Goal: Find specific page/section: Find specific page/section

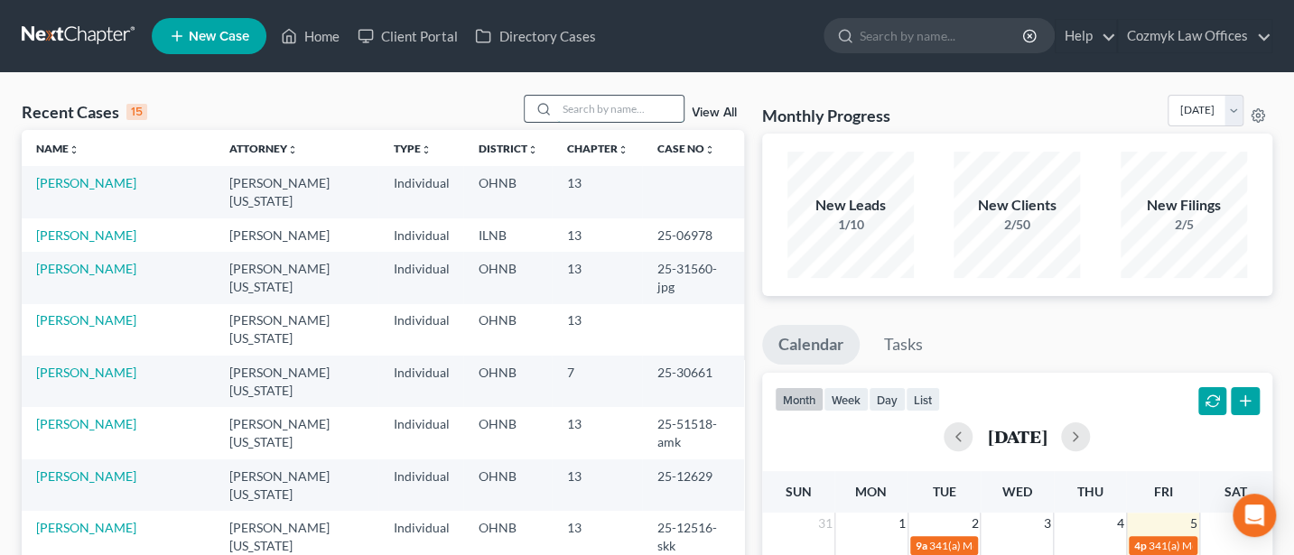
click at [609, 110] on input "search" at bounding box center [620, 109] width 126 height 26
type input "cleveland"
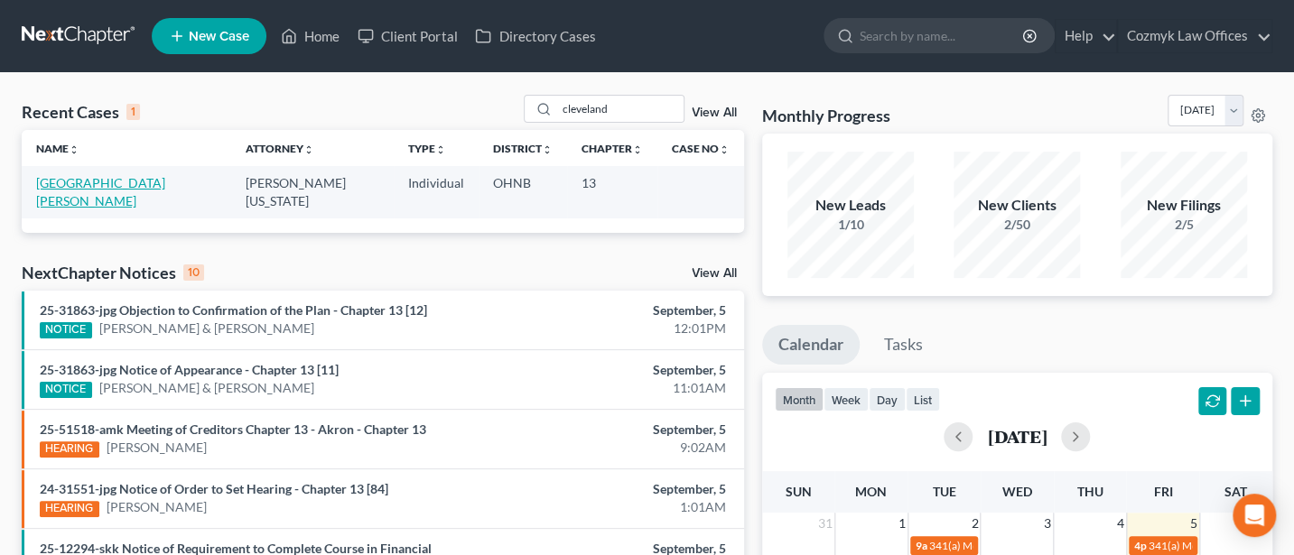
click at [75, 181] on link "[GEOGRAPHIC_DATA][PERSON_NAME]" at bounding box center [100, 191] width 129 height 33
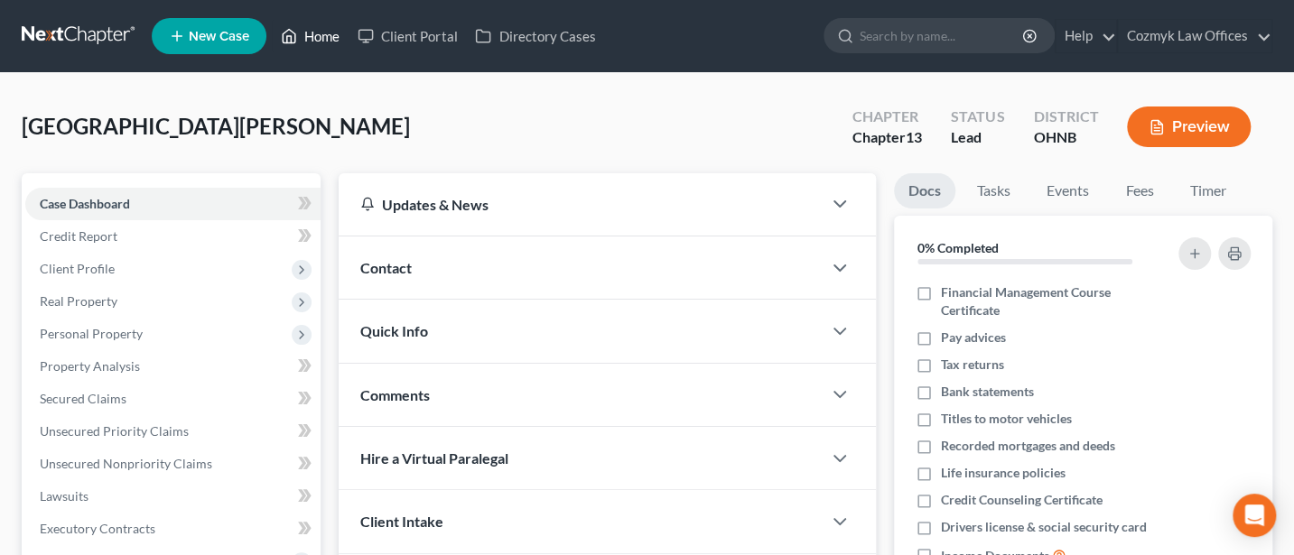
click at [331, 29] on link "Home" at bounding box center [310, 36] width 77 height 32
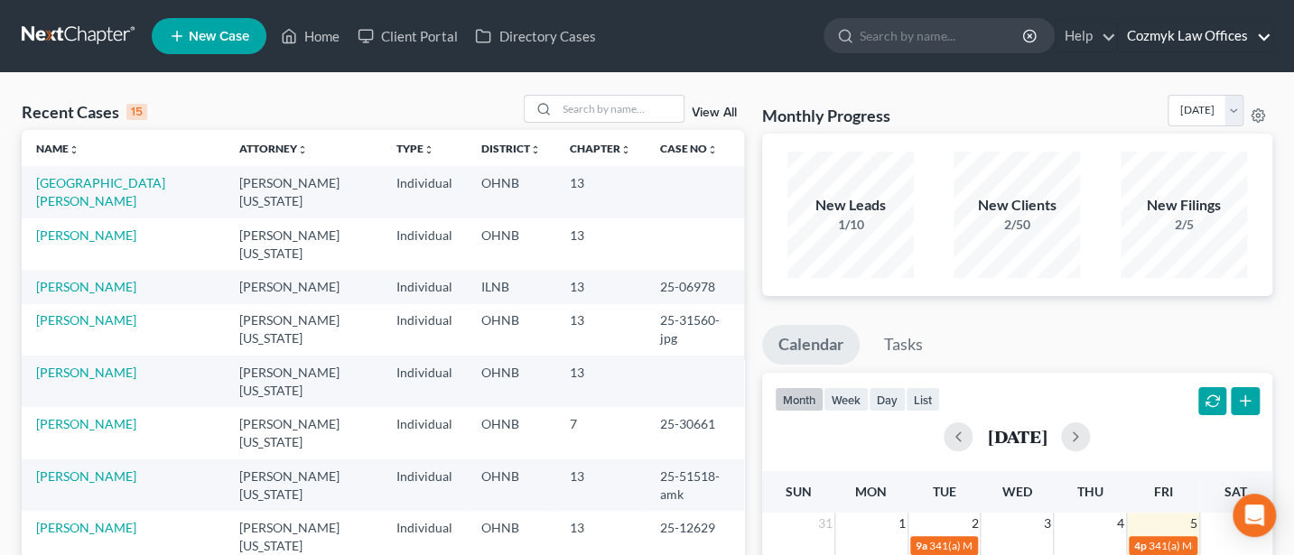
click at [1217, 40] on link "Cozmyk Law Offices" at bounding box center [1194, 36] width 153 height 32
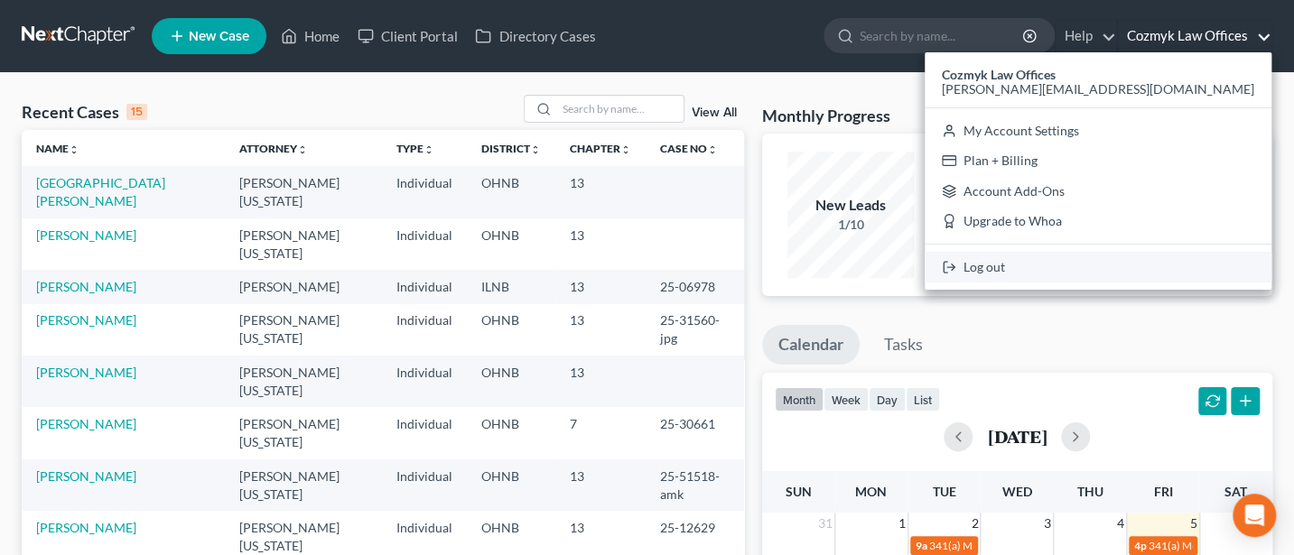
click at [1162, 261] on link "Log out" at bounding box center [1097, 267] width 347 height 31
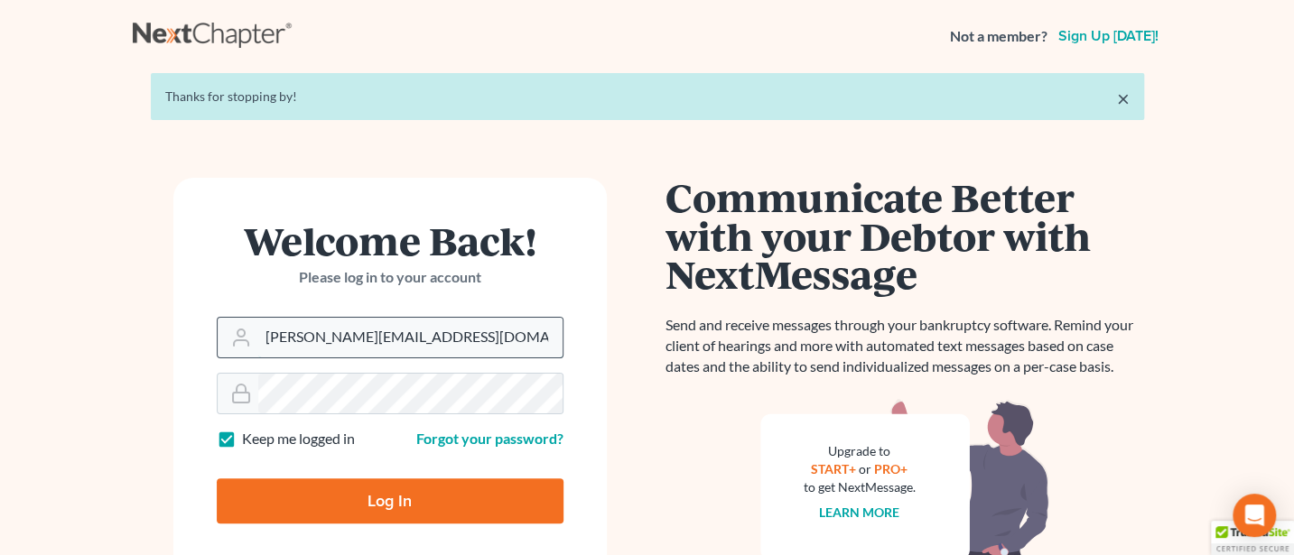
click at [457, 335] on input "[PERSON_NAME][EMAIL_ADDRESS][DOMAIN_NAME]" at bounding box center [410, 338] width 304 height 40
type input "[PERSON_NAME][EMAIL_ADDRESS][DOMAIN_NAME]"
click at [393, 495] on input "Log In" at bounding box center [390, 500] width 347 height 45
type input "Thinking..."
